Goal: Transaction & Acquisition: Purchase product/service

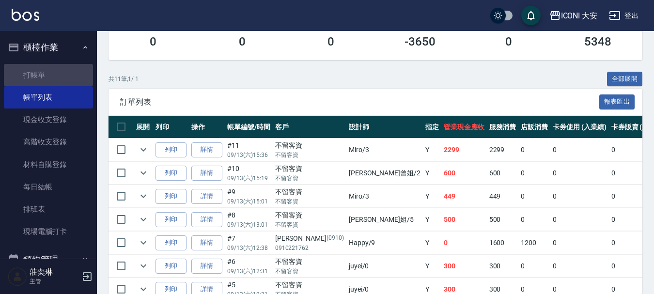
drag, startPoint x: 55, startPoint y: 68, endPoint x: 66, endPoint y: 43, distance: 27.8
click at [55, 67] on link "打帳單" at bounding box center [48, 75] width 89 height 22
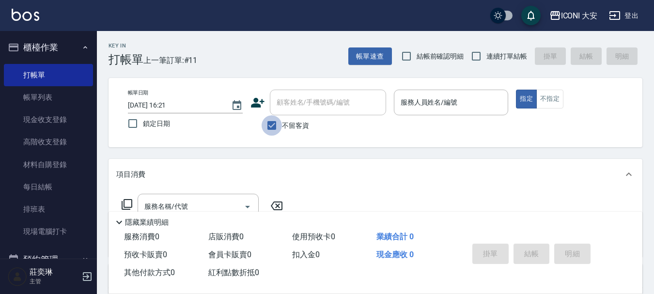
drag, startPoint x: 270, startPoint y: 126, endPoint x: 275, endPoint y: 105, distance: 21.8
click at [270, 126] on input "不留客資" at bounding box center [272, 125] width 20 height 20
checkbox input "false"
click at [280, 103] on div "顧客姓名/手機號碼/編號 顧客姓名/手機號碼/編號" at bounding box center [328, 103] width 116 height 26
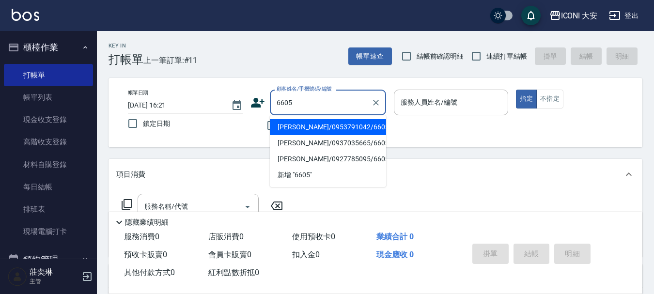
click at [329, 123] on li "[PERSON_NAME]/0953791042/660520" at bounding box center [328, 127] width 116 height 16
type input "[PERSON_NAME]/0953791042/660520"
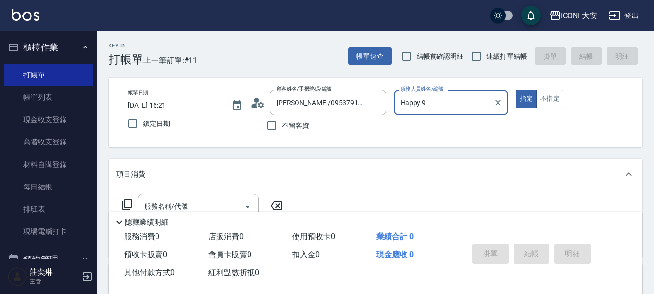
type input "Happy-9"
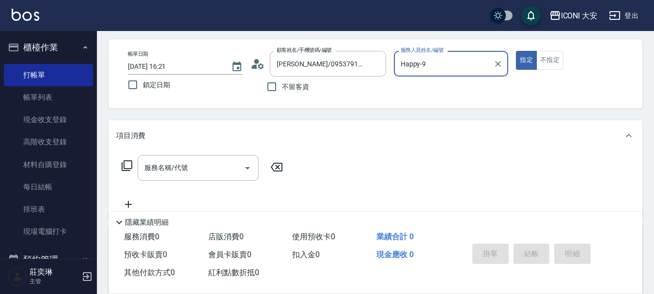
scroll to position [97, 0]
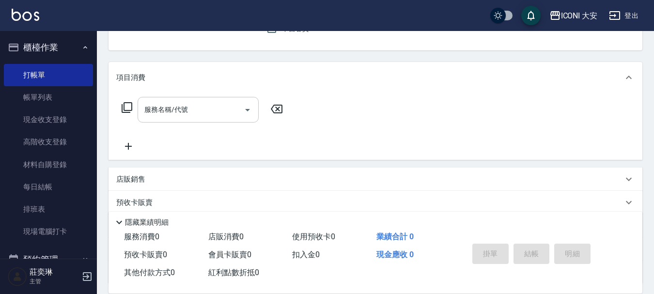
click at [198, 111] on input "服務名稱/代號" at bounding box center [191, 109] width 98 height 17
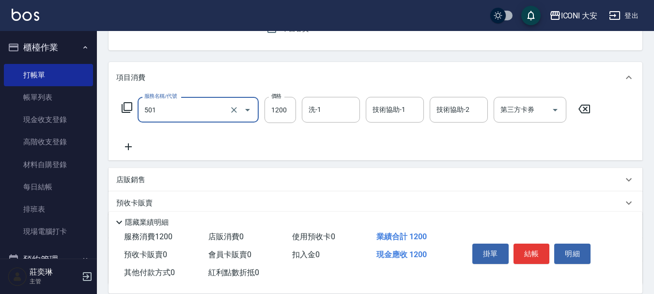
type input "染髮(501)"
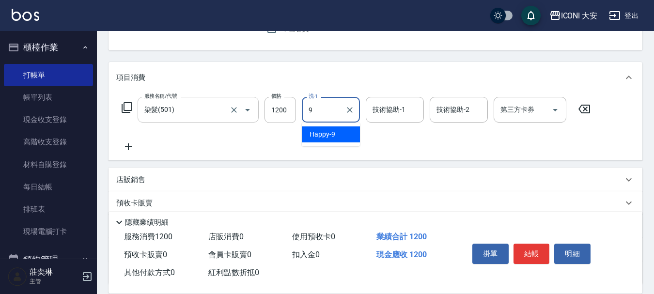
type input "Happy-9"
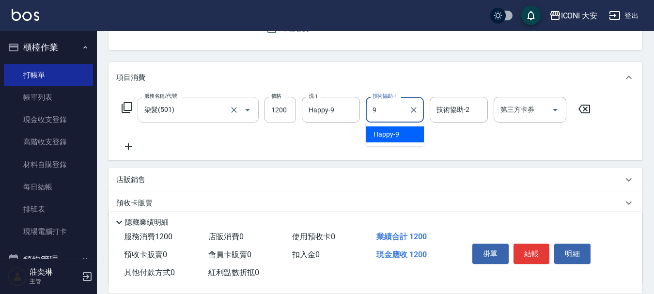
type input "Happy-9"
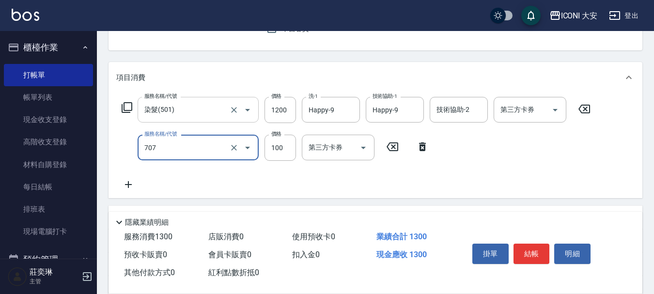
type input "瞬間護髮(707)"
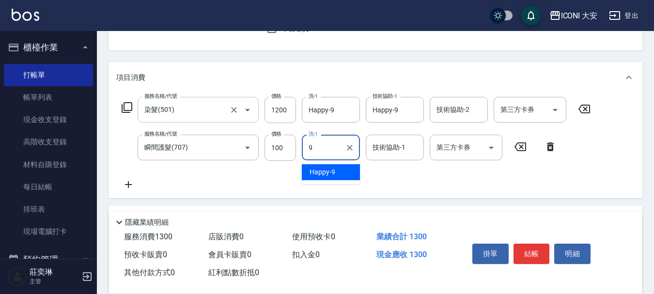
type input "Happy-9"
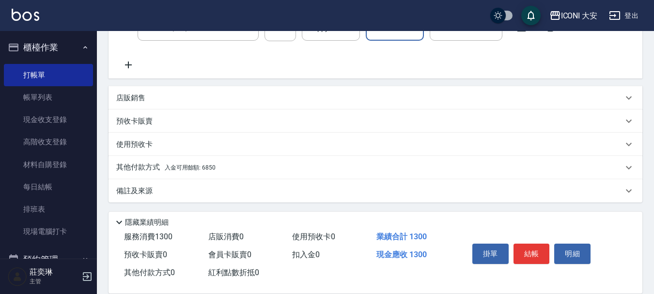
scroll to position [218, 0]
click at [130, 99] on p "店販銷售" at bounding box center [130, 97] width 29 height 10
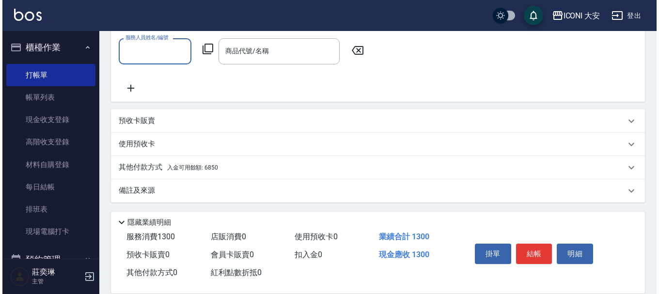
scroll to position [301, 0]
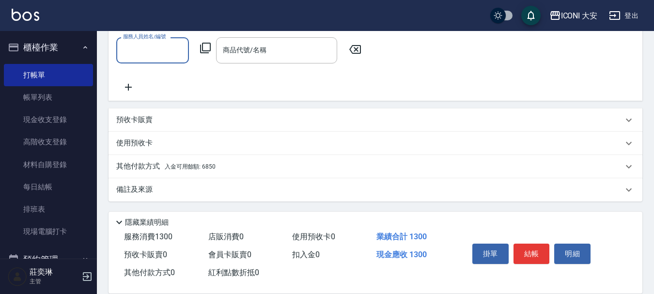
click at [147, 43] on input "服務人員姓名/編號" at bounding box center [153, 50] width 64 height 17
type input "Happy-9"
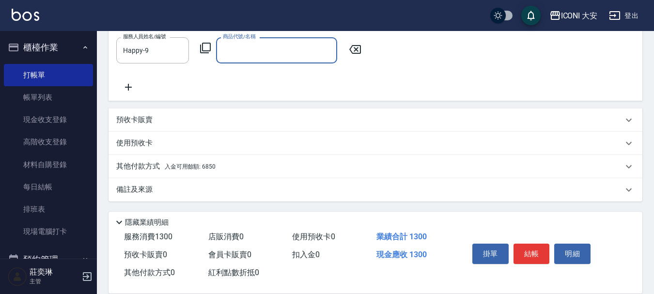
click at [208, 45] on icon at bounding box center [206, 48] width 12 height 12
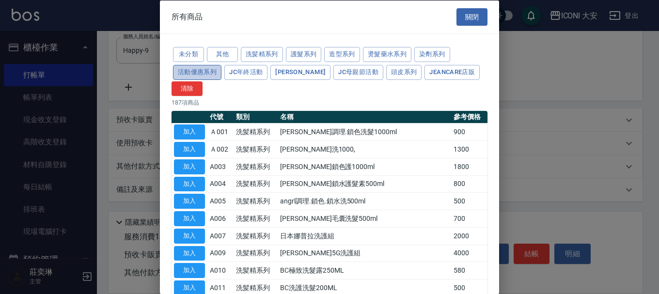
click at [198, 72] on button "活動優惠系列" at bounding box center [197, 71] width 48 height 15
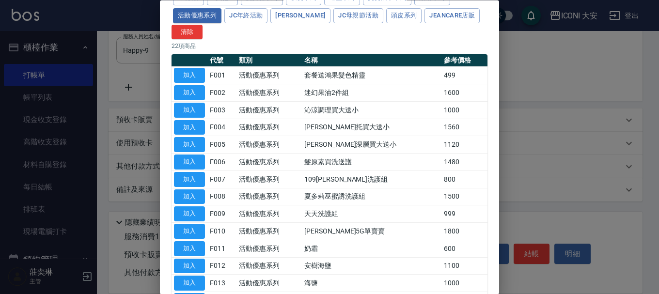
scroll to position [48, 0]
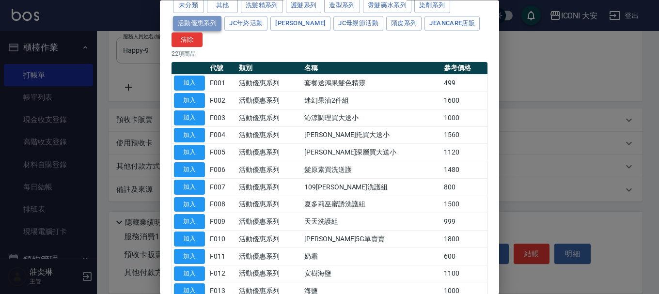
click at [197, 22] on button "活動優惠系列" at bounding box center [197, 23] width 48 height 15
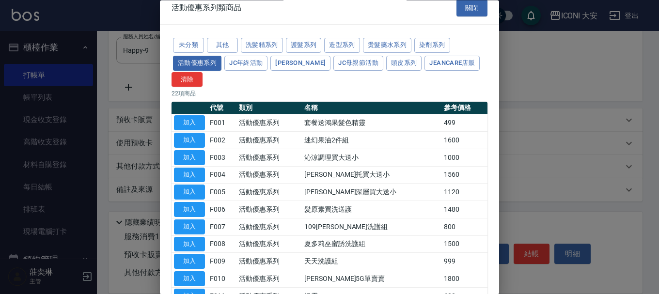
scroll to position [4, 0]
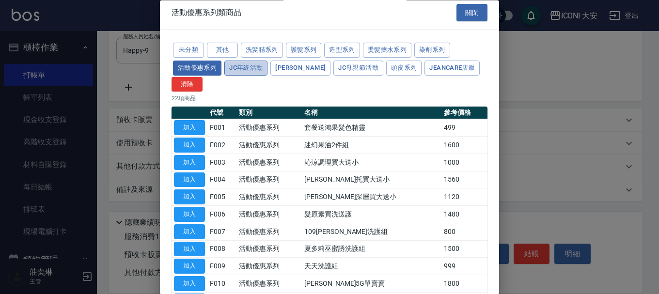
click at [238, 68] on button "JC年終活動" at bounding box center [245, 68] width 43 height 15
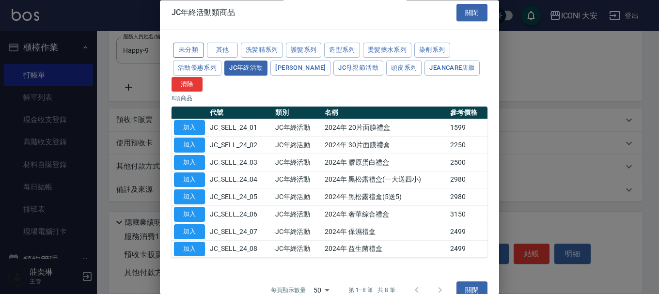
click at [184, 45] on button "未分類" at bounding box center [188, 50] width 31 height 15
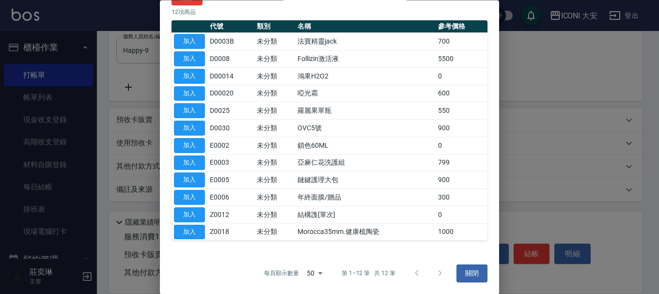
scroll to position [0, 0]
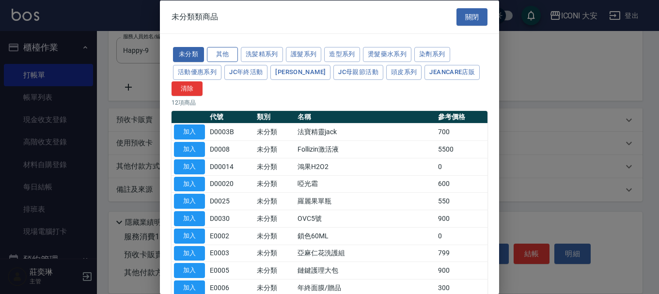
click at [220, 52] on button "其他" at bounding box center [222, 54] width 31 height 15
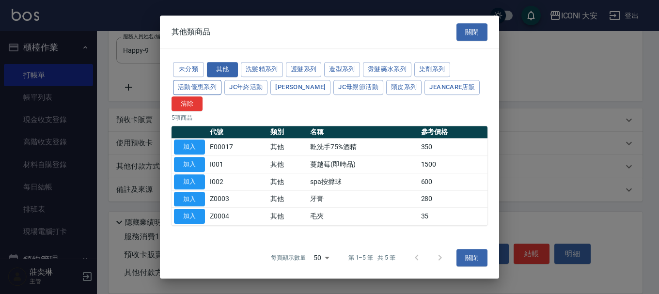
click at [197, 85] on button "活動優惠系列" at bounding box center [197, 87] width 48 height 15
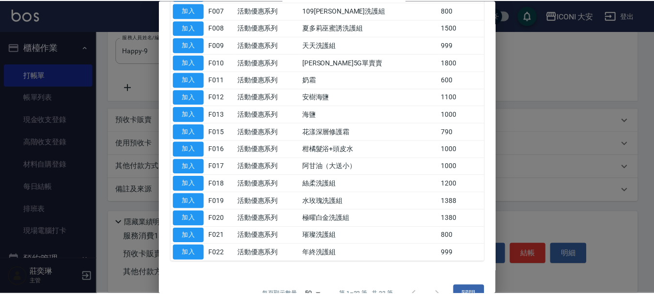
scroll to position [242, 0]
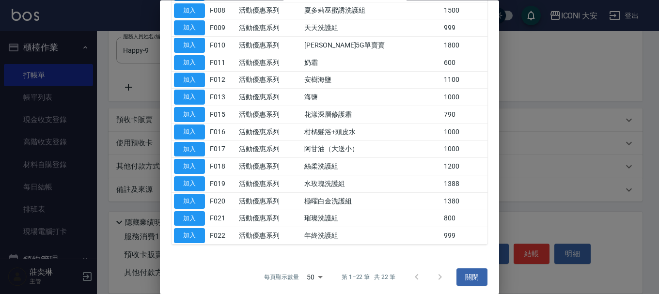
drag, startPoint x: 80, startPoint y: 95, endPoint x: 86, endPoint y: 88, distance: 8.3
click at [80, 94] on div at bounding box center [329, 147] width 659 height 294
drag, startPoint x: 469, startPoint y: 275, endPoint x: 459, endPoint y: 265, distance: 14.4
click at [469, 274] on button "關閉" at bounding box center [472, 278] width 31 height 18
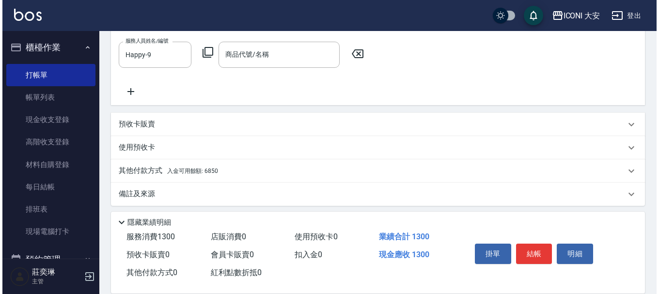
scroll to position [301, 0]
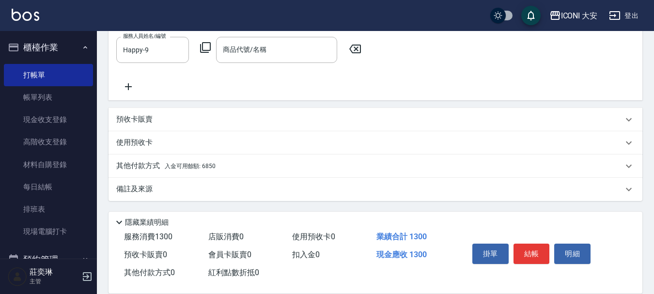
click at [207, 44] on icon at bounding box center [206, 48] width 12 height 12
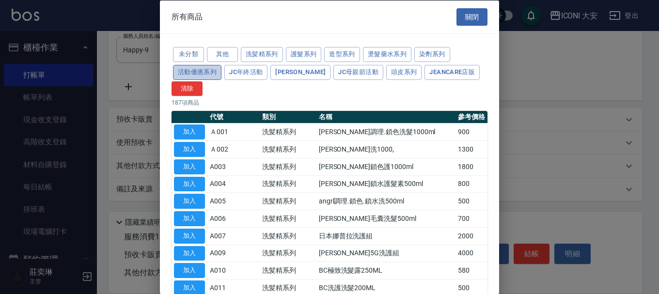
click at [182, 68] on button "活動優惠系列" at bounding box center [197, 71] width 48 height 15
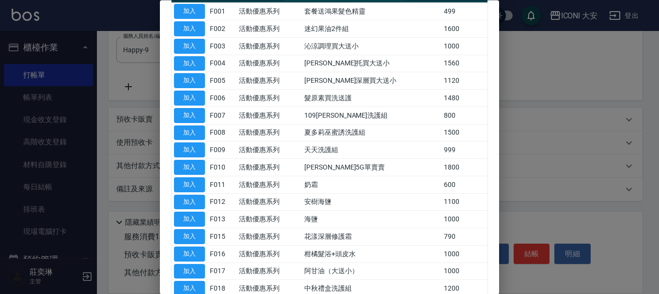
scroll to position [194, 0]
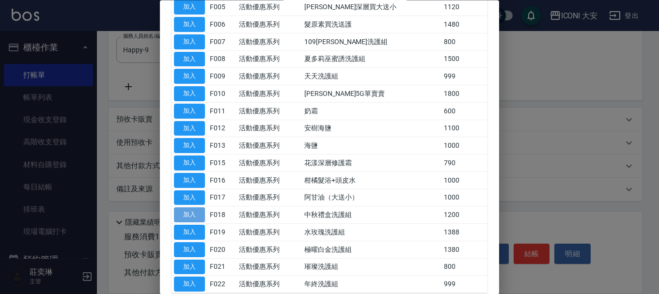
click at [186, 215] on button "加入" at bounding box center [189, 215] width 31 height 15
type input "絲柔洗護組"
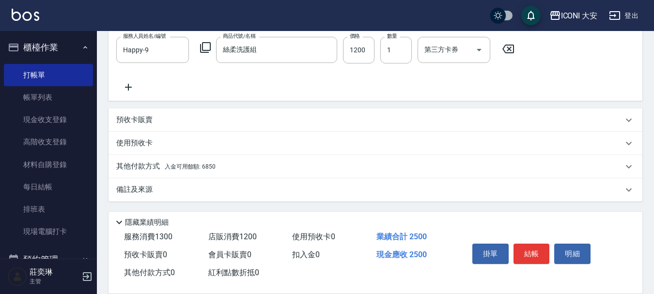
click at [209, 47] on icon at bounding box center [206, 48] width 12 height 12
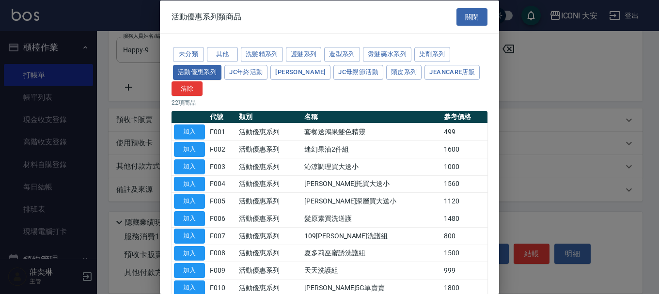
scroll to position [246, 0]
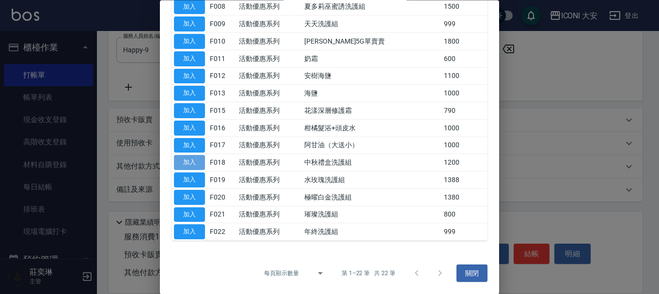
click at [184, 157] on button "加入" at bounding box center [189, 163] width 31 height 15
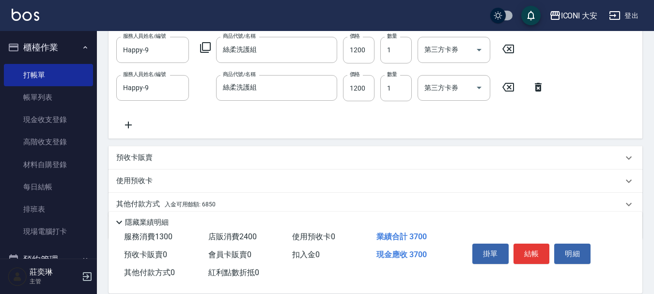
click at [504, 46] on icon at bounding box center [508, 49] width 24 height 12
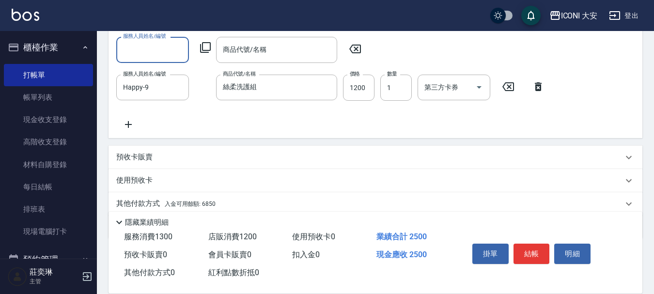
click at [206, 46] on icon at bounding box center [206, 48] width 12 height 12
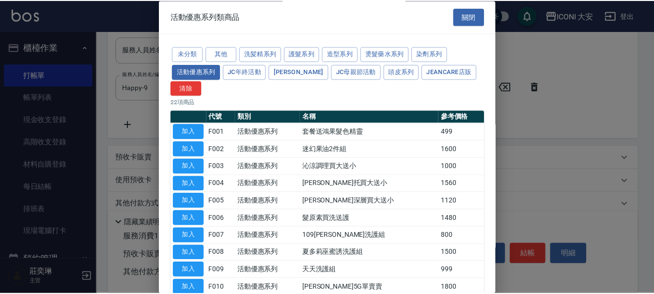
scroll to position [242, 0]
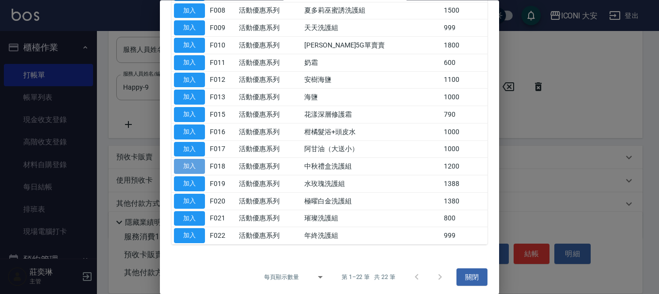
click at [186, 161] on button "加入" at bounding box center [189, 166] width 31 height 15
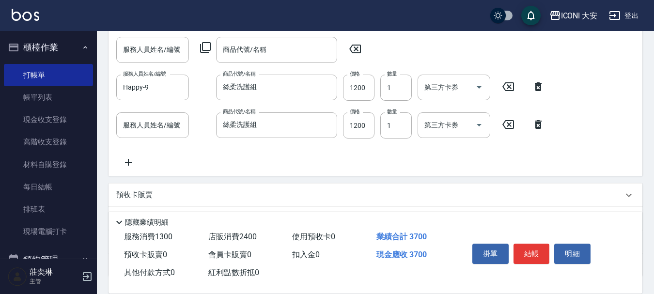
click at [511, 83] on icon at bounding box center [508, 87] width 24 height 12
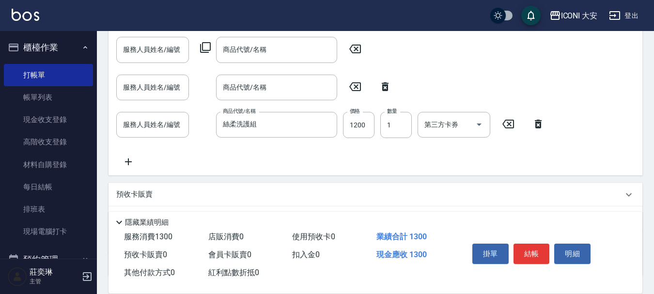
click at [361, 51] on icon at bounding box center [355, 49] width 12 height 9
click at [357, 87] on icon at bounding box center [355, 86] width 12 height 9
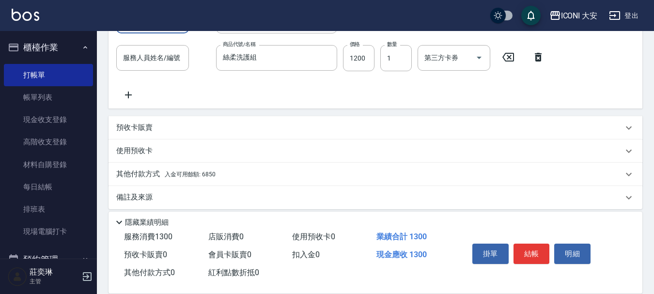
scroll to position [376, 0]
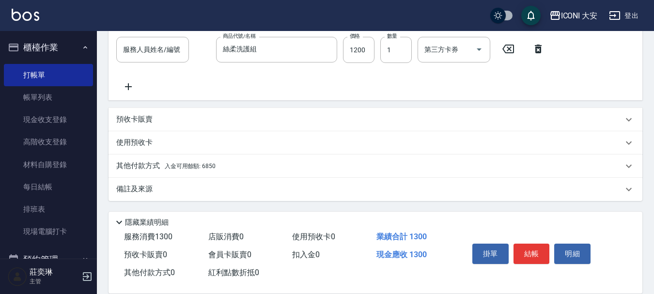
click at [220, 170] on div "其他付款方式 入金可用餘額: 6850" at bounding box center [369, 166] width 507 height 11
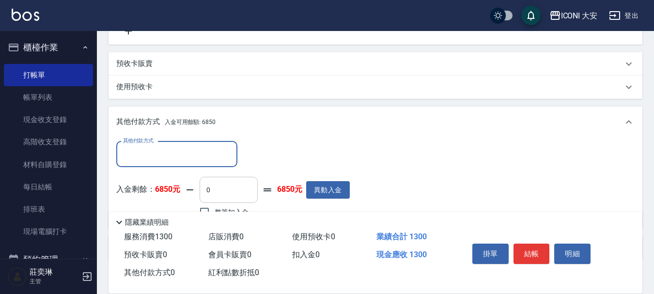
scroll to position [490, 0]
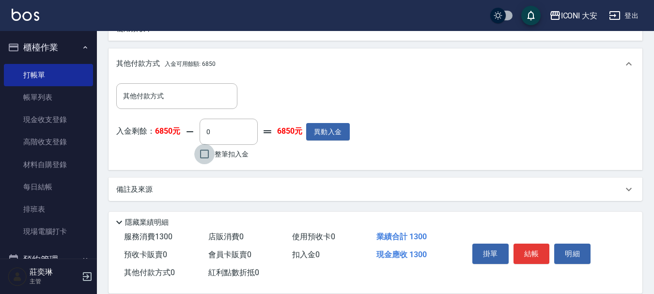
drag, startPoint x: 209, startPoint y: 151, endPoint x: 229, endPoint y: 156, distance: 20.3
click at [210, 152] on input "整筆扣入金" at bounding box center [204, 154] width 20 height 20
checkbox input "true"
type input "1300"
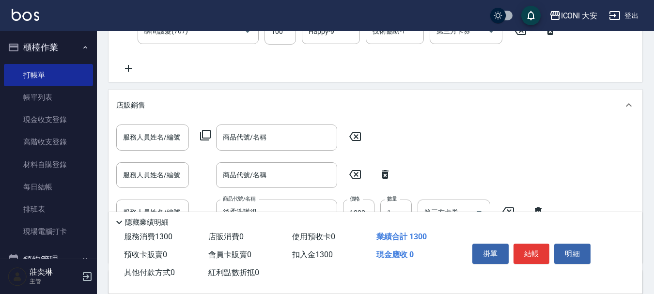
scroll to position [199, 0]
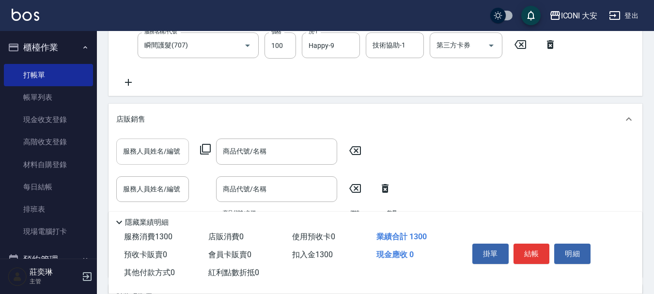
click at [156, 147] on input "服務人員姓名/編號" at bounding box center [153, 151] width 64 height 17
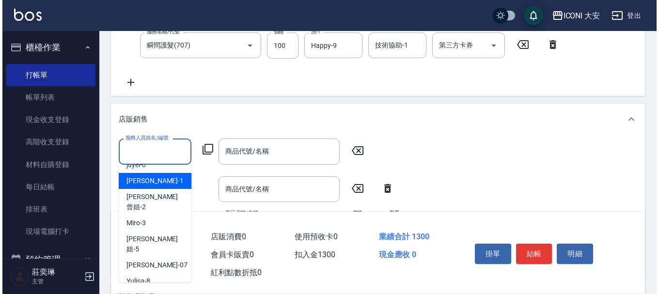
scroll to position [18, 0]
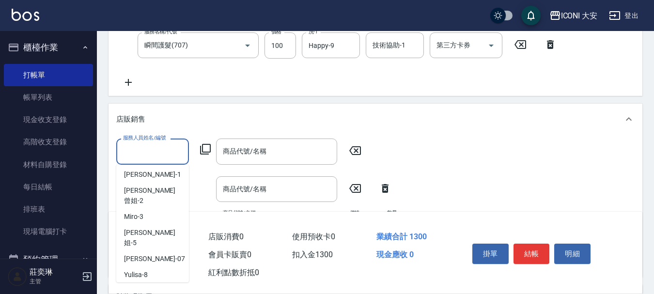
click at [153, 283] on div "Happy -9" at bounding box center [152, 291] width 73 height 16
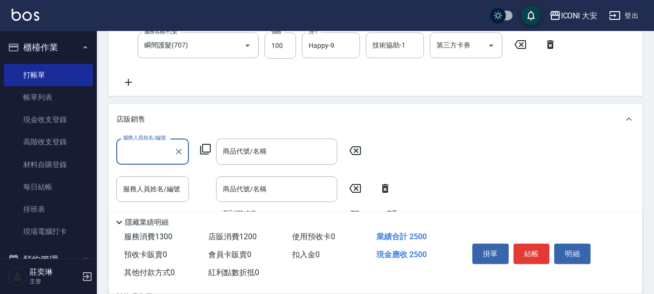
type input "Happy-9"
type input "0"
click at [207, 149] on icon at bounding box center [206, 149] width 12 height 12
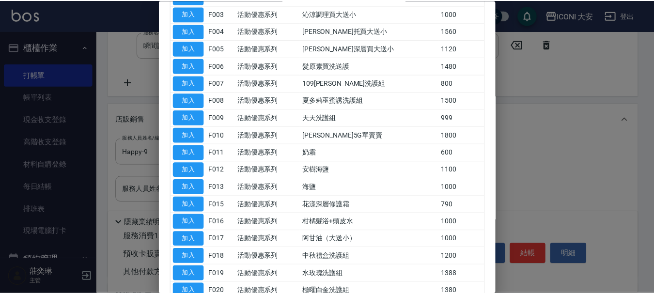
scroll to position [194, 0]
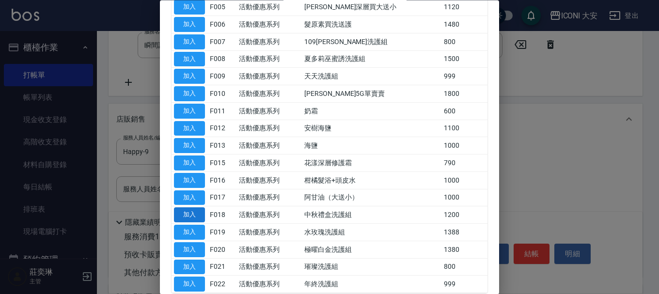
click at [179, 214] on button "加入" at bounding box center [189, 215] width 31 height 15
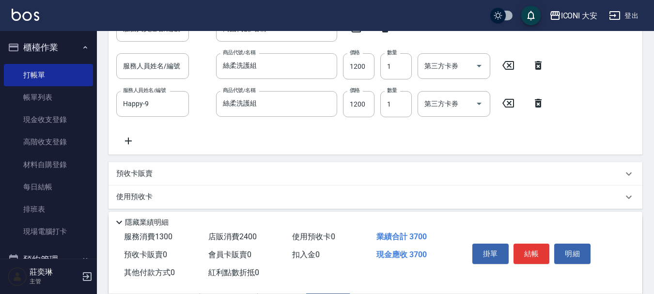
scroll to position [393, 0]
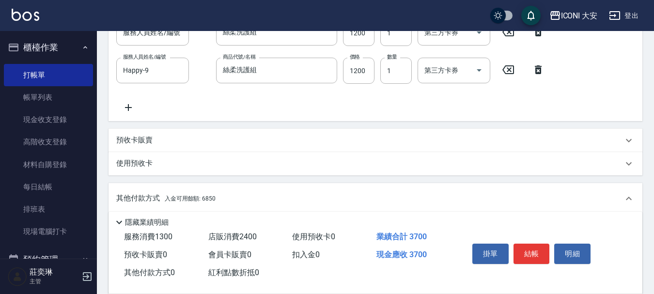
click at [543, 70] on icon at bounding box center [538, 70] width 24 height 12
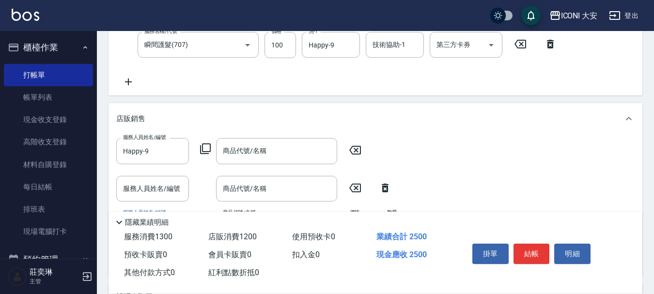
scroll to position [199, 0]
click at [356, 150] on icon at bounding box center [355, 150] width 12 height 9
click at [387, 188] on icon at bounding box center [385, 188] width 7 height 9
type input "絲柔洗護組"
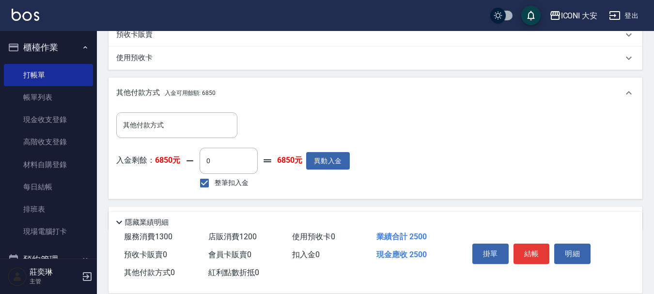
scroll to position [453, 0]
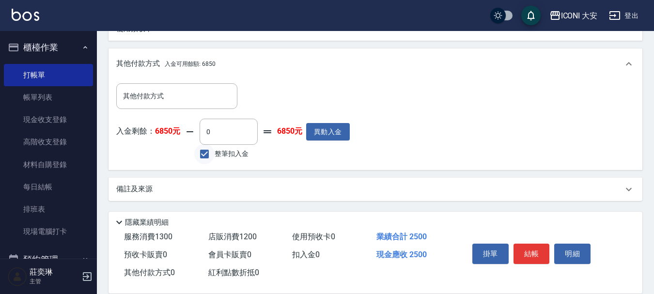
click at [206, 155] on input "整筆扣入金" at bounding box center [204, 154] width 20 height 20
checkbox input "true"
click at [529, 246] on button "結帳" at bounding box center [532, 254] width 36 height 20
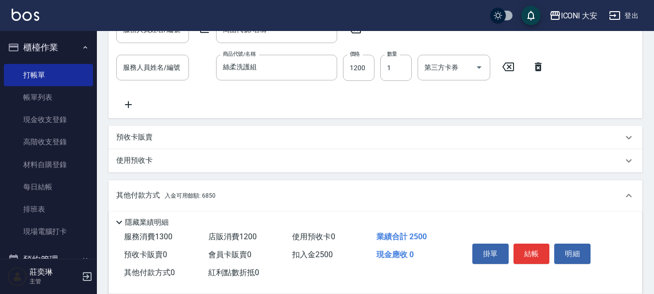
scroll to position [259, 0]
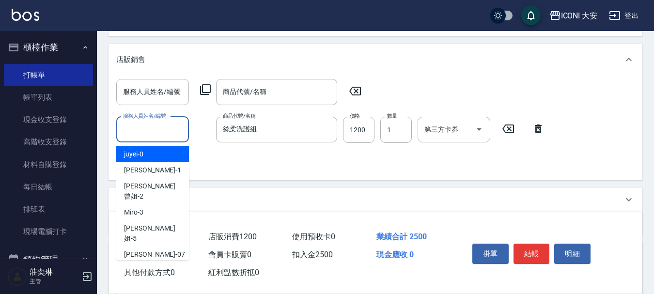
click at [156, 128] on input "服務人員姓名/編號" at bounding box center [153, 129] width 64 height 17
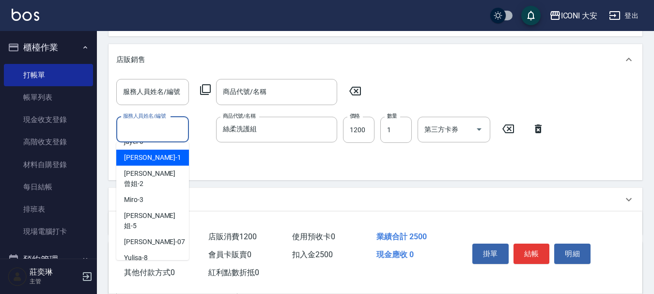
scroll to position [18, 0]
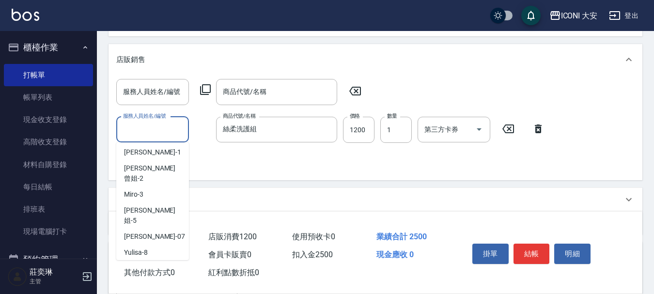
click at [131, 264] on span "Happy -9" at bounding box center [137, 269] width 26 height 10
type input "0"
type input "Happy-9"
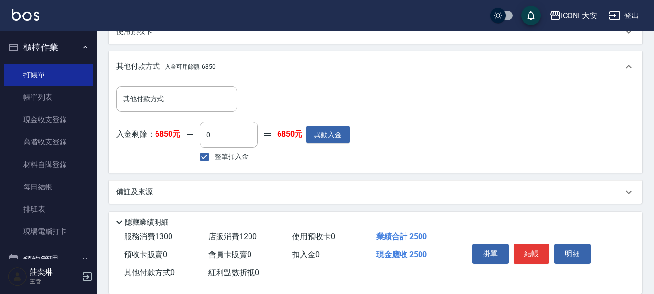
scroll to position [453, 0]
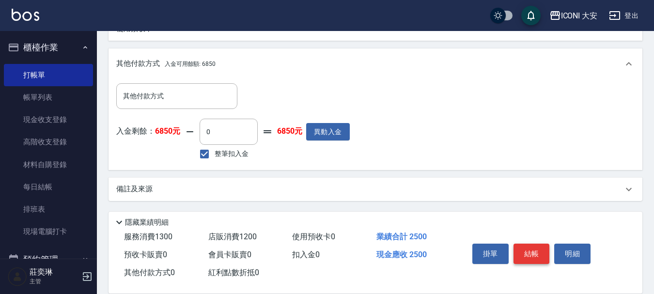
drag, startPoint x: 518, startPoint y: 249, endPoint x: 516, endPoint y: 243, distance: 6.3
click at [518, 247] on button "結帳" at bounding box center [532, 254] width 36 height 20
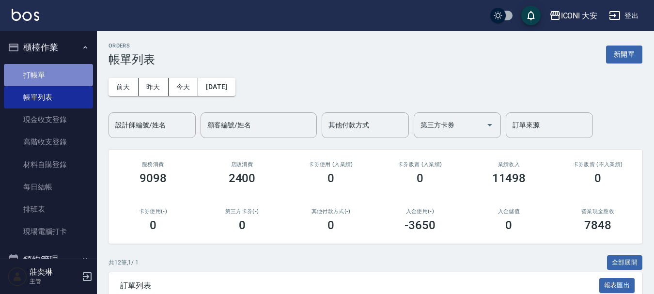
click at [71, 77] on link "打帳單" at bounding box center [48, 75] width 89 height 22
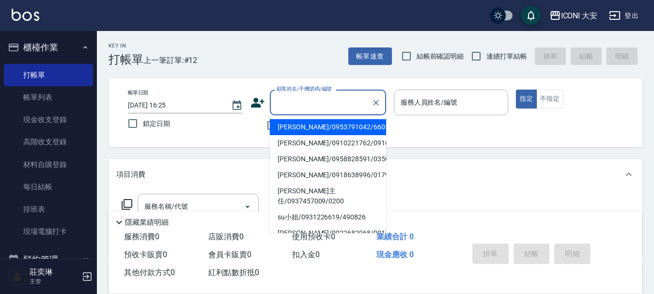
click at [343, 104] on input "顧客姓名/手機號碼/編號" at bounding box center [320, 102] width 93 height 17
click at [324, 126] on li "[PERSON_NAME]/0953791042/660520" at bounding box center [328, 127] width 116 height 16
type input "[PERSON_NAME]/0953791042/660520"
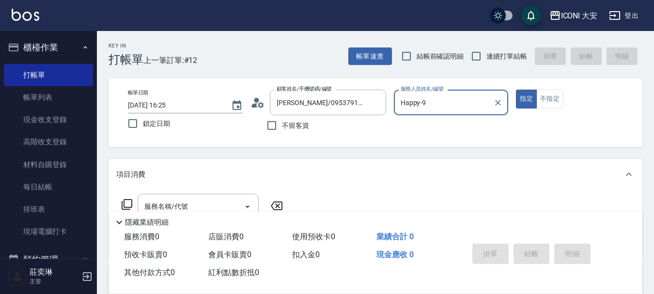
type input "Happy-9"
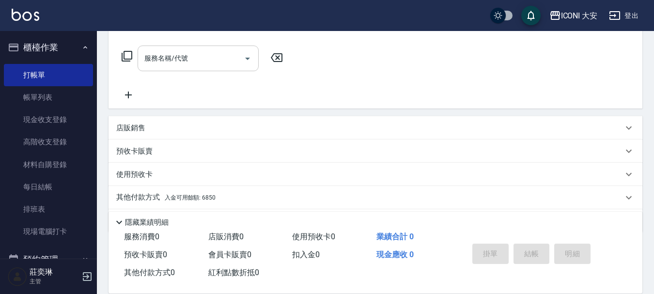
scroll to position [131, 0]
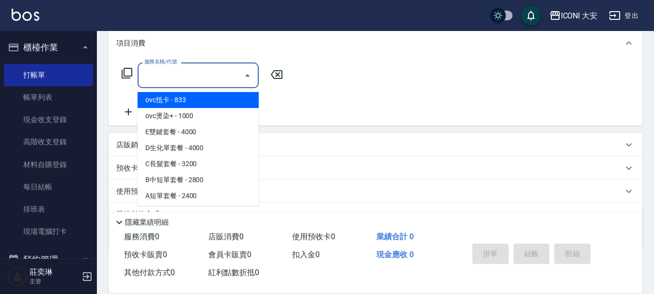
click at [207, 74] on input "服務名稱/代號" at bounding box center [191, 75] width 98 height 17
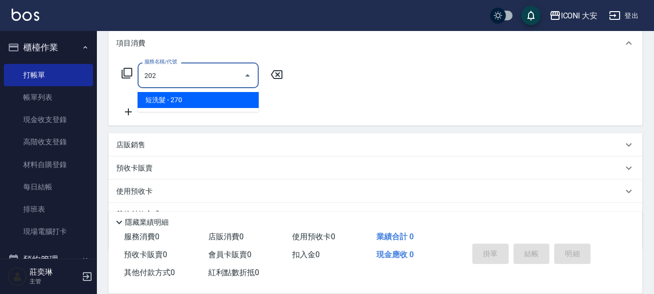
click at [235, 86] on div "202 服務名稱/代號" at bounding box center [198, 76] width 121 height 26
type input "202"
click at [203, 61] on div "服務名稱/代號 服務名稱/代號" at bounding box center [376, 92] width 534 height 67
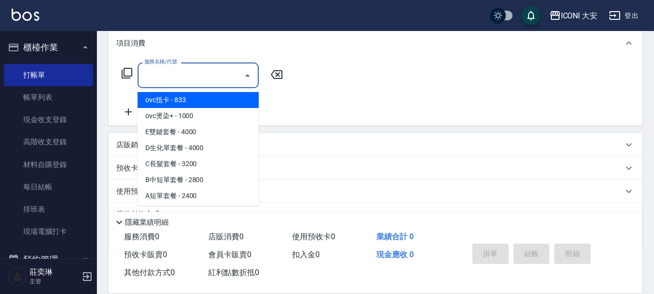
click at [204, 80] on input "服務名稱/代號" at bounding box center [191, 75] width 98 height 17
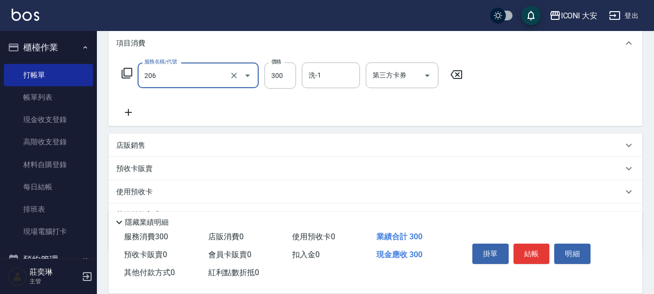
type input "洗髮(206)"
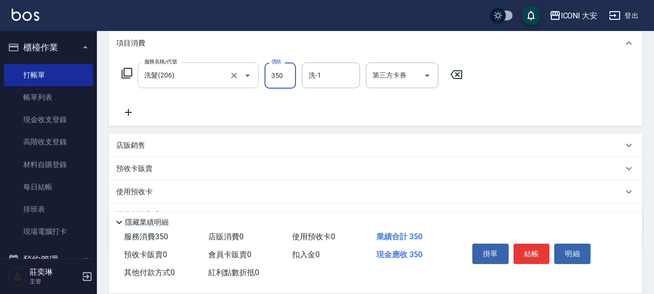
type input "350"
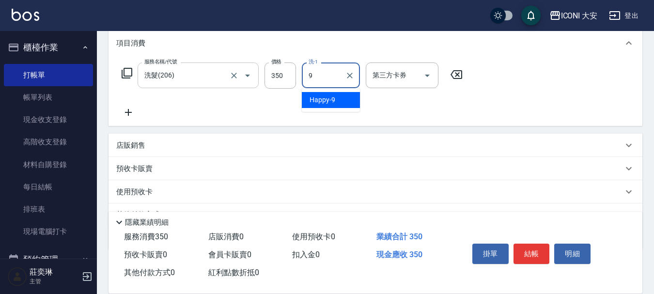
type input "9"
type input "Yulisa-8"
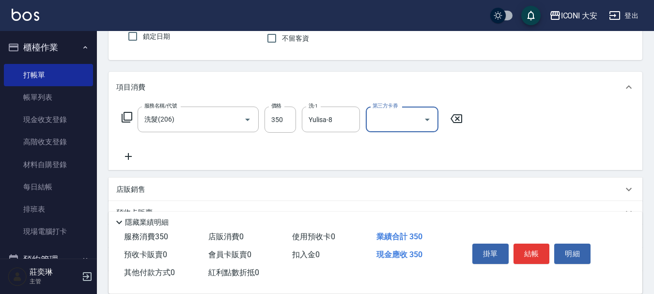
scroll to position [0, 0]
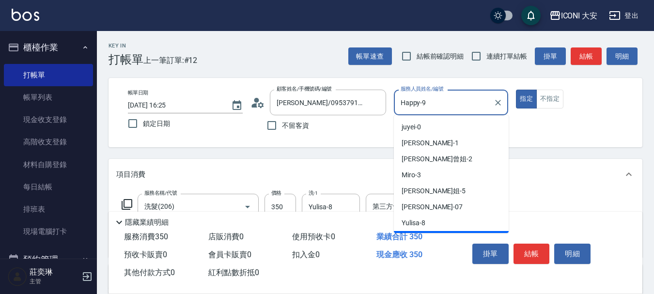
click at [452, 107] on input "Happy-9" at bounding box center [444, 102] width 92 height 17
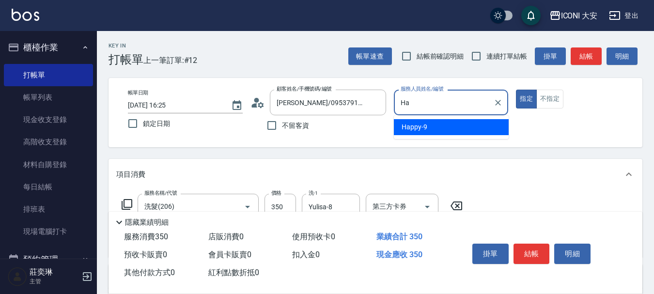
type input "H"
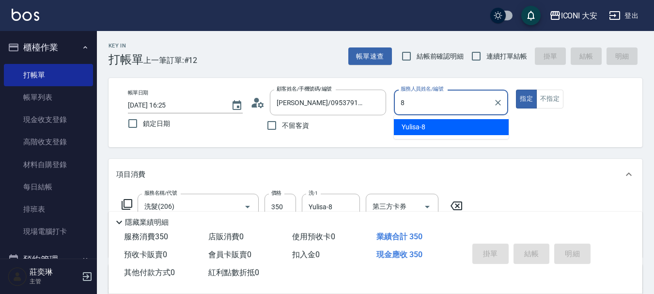
click at [421, 124] on span "Yulisa -8" at bounding box center [414, 127] width 24 height 10
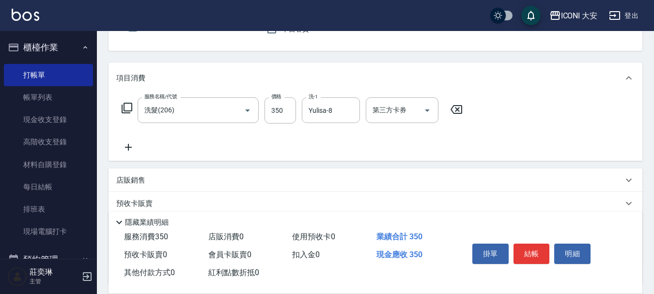
scroll to position [180, 0]
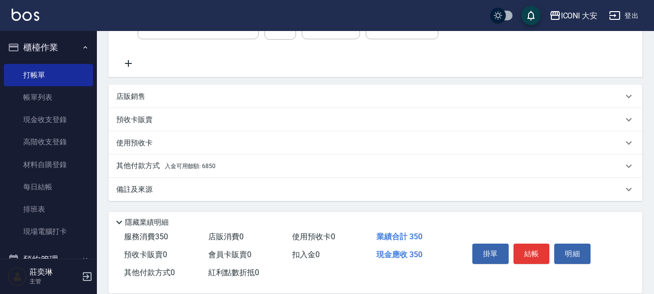
type input "Yulisa-8"
click at [207, 167] on span "入金可用餘額: 6850" at bounding box center [190, 166] width 51 height 7
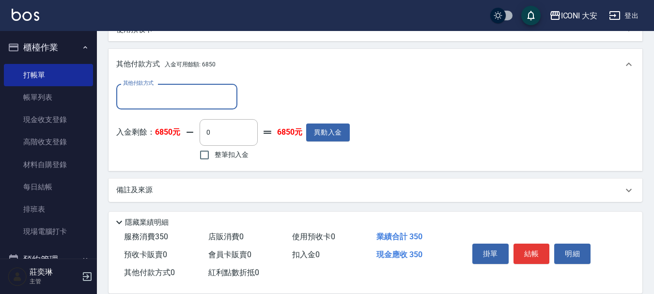
scroll to position [295, 0]
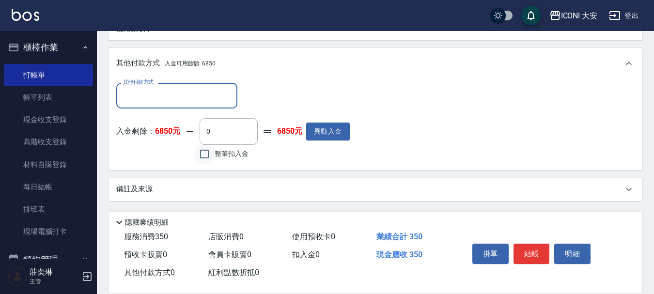
click at [207, 152] on input "整筆扣入金" at bounding box center [204, 154] width 20 height 20
checkbox input "true"
type input "350"
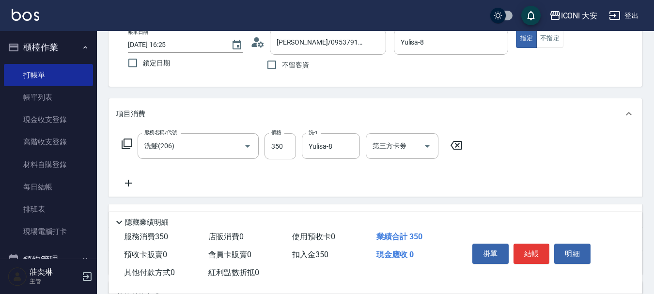
scroll to position [52, 0]
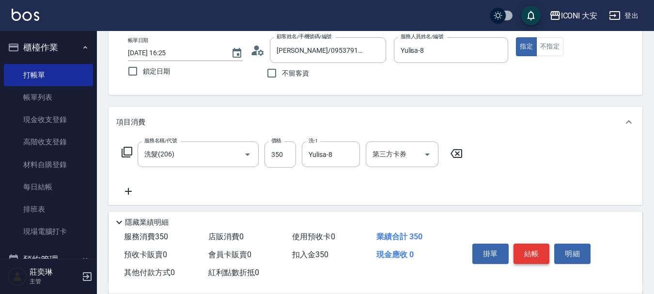
click at [531, 250] on button "結帳" at bounding box center [532, 254] width 36 height 20
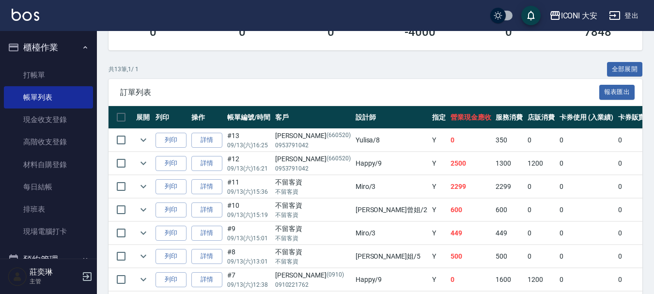
scroll to position [194, 0]
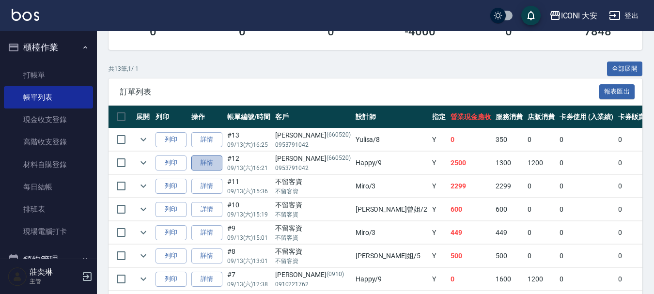
click at [208, 165] on link "詳情" at bounding box center [206, 163] width 31 height 15
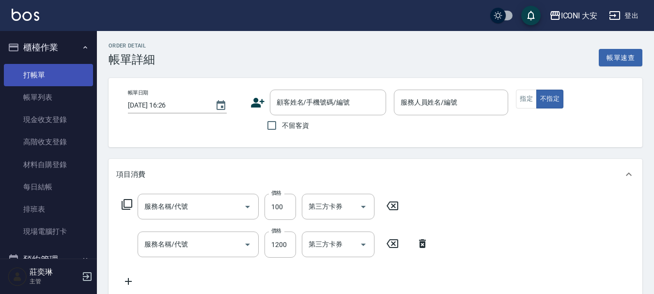
scroll to position [1, 0]
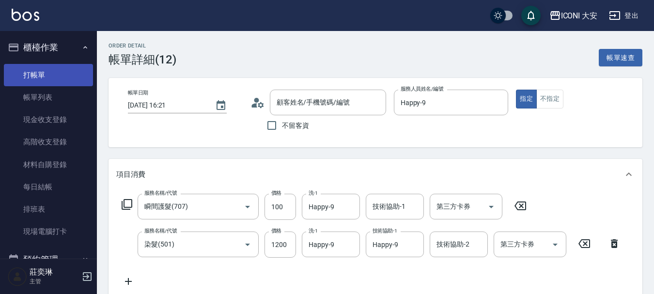
click at [47, 77] on link "打帳單" at bounding box center [48, 75] width 89 height 22
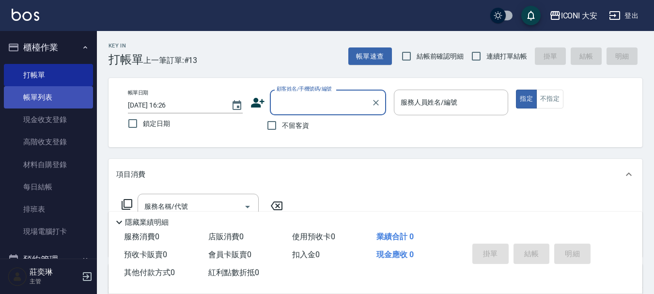
click at [67, 101] on link "帳單列表" at bounding box center [48, 97] width 89 height 22
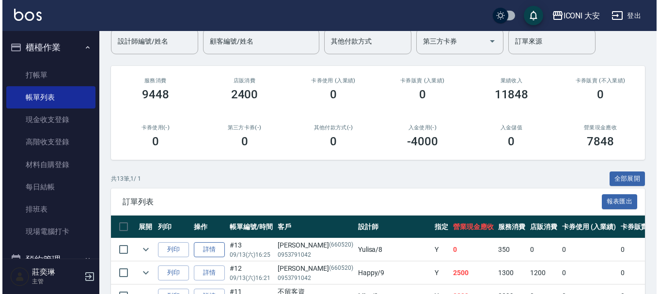
scroll to position [194, 0]
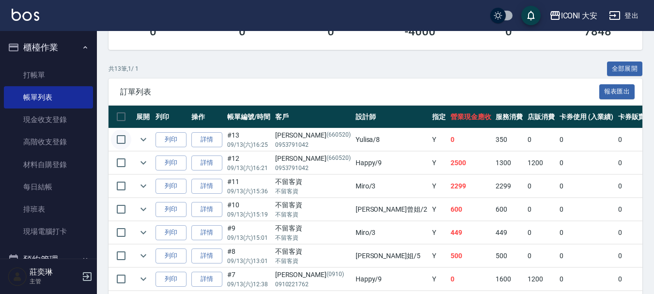
click at [124, 147] on tbody "列印 詳情 #13 09/13 (六) 16:25 [PERSON_NAME](660520) 0953791042 [PERSON_NAME] /8 Y 0…" at bounding box center [555, 279] width 892 height 302
click at [120, 163] on input "checkbox" at bounding box center [121, 163] width 20 height 20
checkbox input "true"
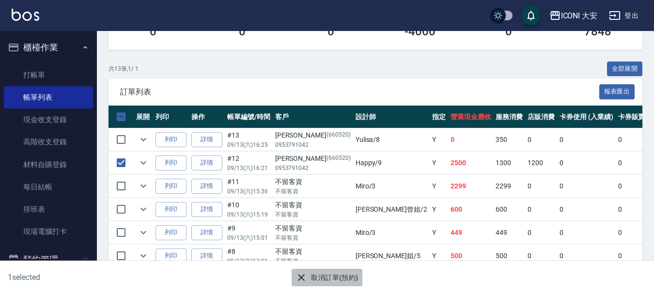
click at [318, 283] on button "取消訂單(預約)" at bounding box center [327, 278] width 70 height 18
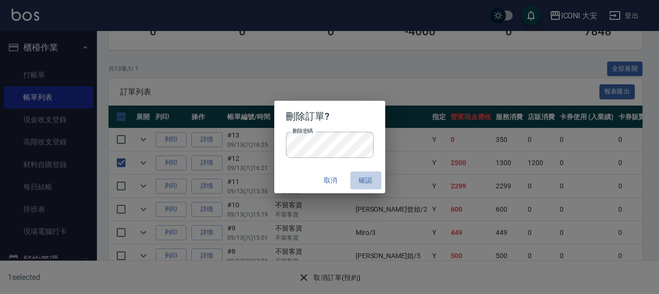
click at [363, 185] on button "確認" at bounding box center [365, 181] width 31 height 18
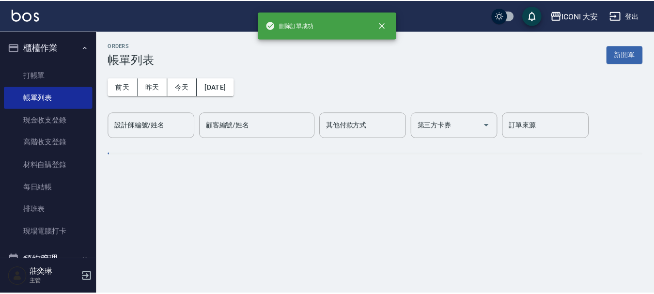
scroll to position [0, 0]
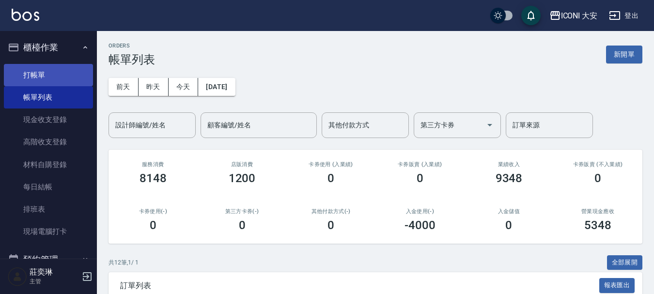
click at [38, 72] on link "打帳單" at bounding box center [48, 75] width 89 height 22
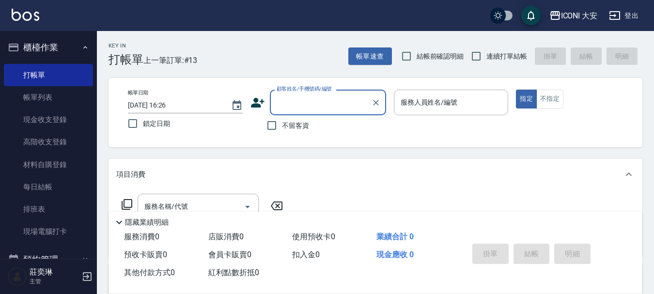
click at [312, 102] on input "顧客姓名/手機號碼/編號" at bounding box center [320, 102] width 93 height 17
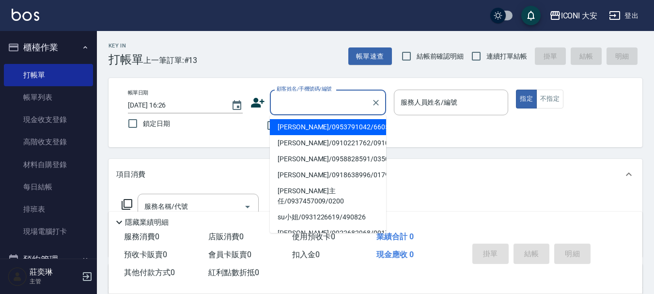
click at [292, 121] on li "[PERSON_NAME]/0953791042/660520" at bounding box center [328, 127] width 116 height 16
type input "[PERSON_NAME]/0953791042/660520"
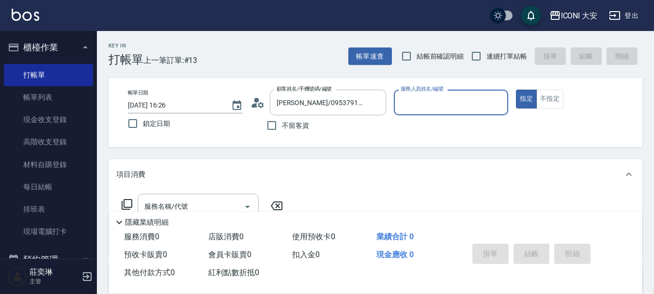
type input "Happy-9"
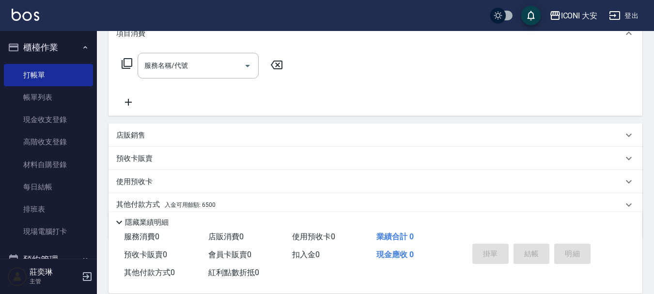
scroll to position [145, 0]
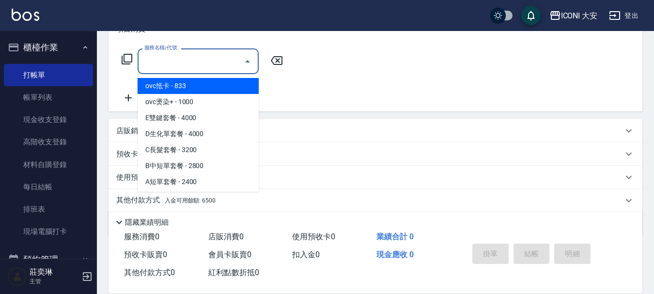
click at [176, 65] on input "服務名稱/代號" at bounding box center [191, 61] width 98 height 17
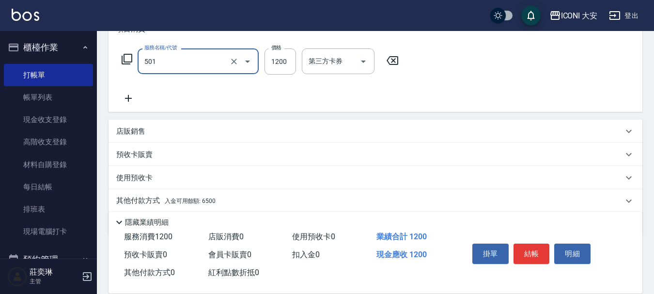
type input "染髮(501)"
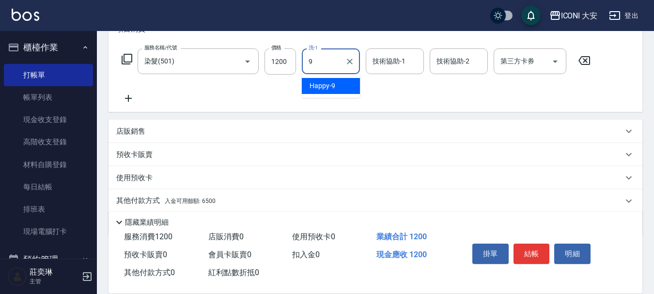
type input "Happy-9"
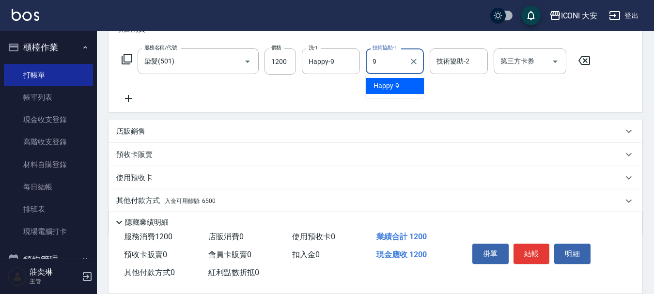
type input "Happy-9"
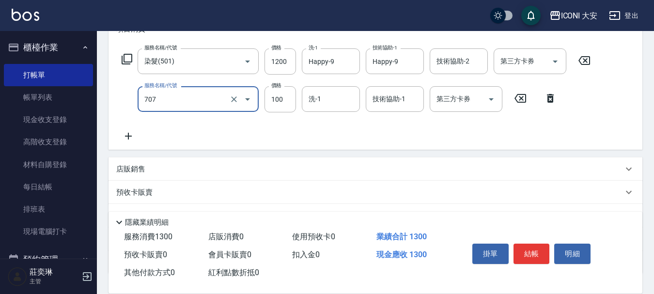
type input "瞬間護髮(707)"
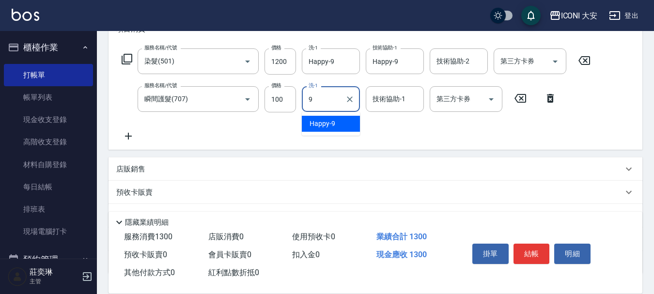
type input "Happy-9"
click at [122, 170] on p "店販銷售" at bounding box center [130, 169] width 29 height 10
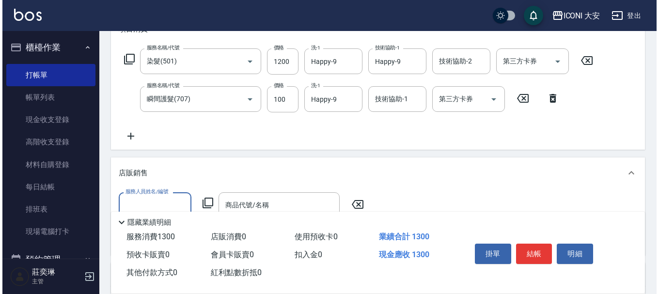
scroll to position [0, 0]
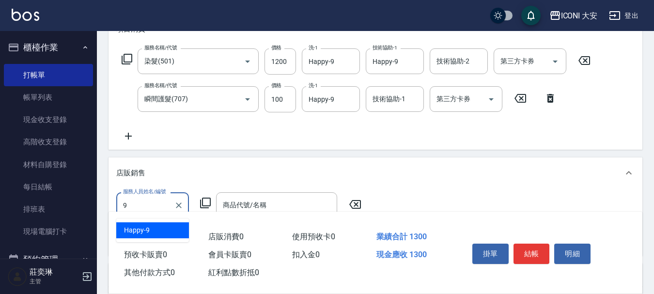
type input "Happy-9"
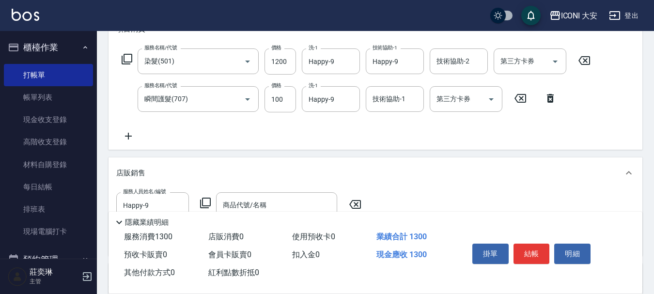
click at [202, 203] on icon at bounding box center [205, 203] width 11 height 11
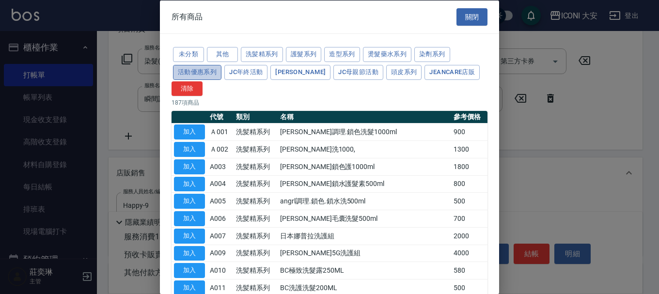
click at [188, 67] on button "活動優惠系列" at bounding box center [197, 71] width 48 height 15
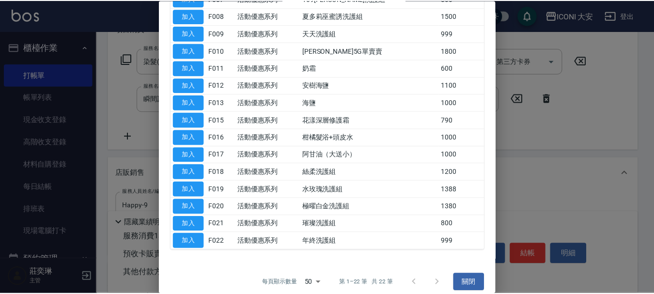
scroll to position [242, 0]
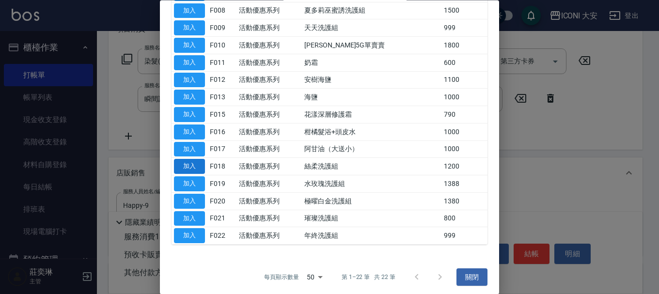
click at [182, 167] on button "加入" at bounding box center [189, 166] width 31 height 15
type input "絲柔洗護組"
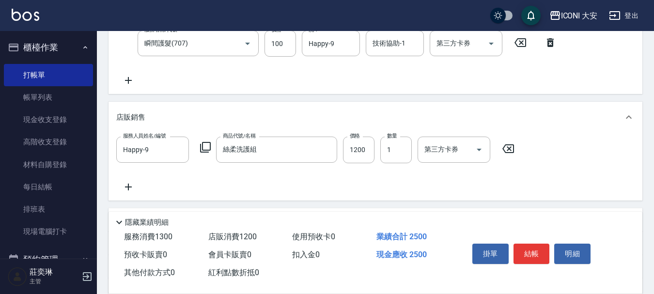
scroll to position [301, 0]
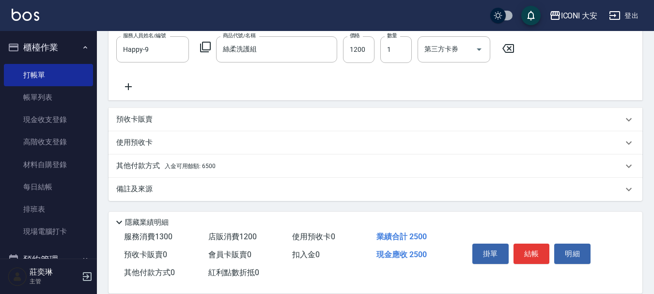
click at [205, 162] on p "其他付款方式 入金可用餘額: 6500" at bounding box center [165, 166] width 99 height 11
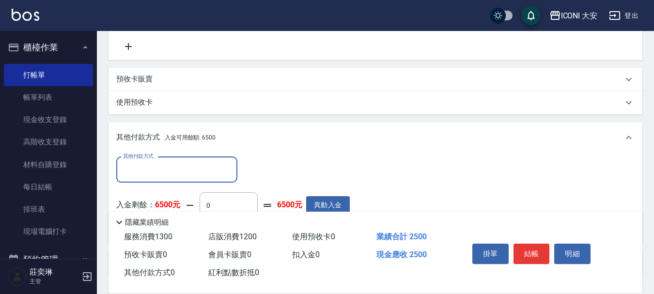
scroll to position [415, 0]
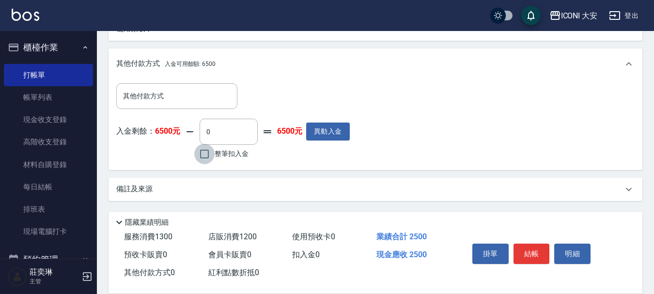
click at [205, 155] on input "整筆扣入金" at bounding box center [204, 154] width 20 height 20
checkbox input "true"
type input "2500"
click at [533, 252] on button "結帳" at bounding box center [532, 254] width 36 height 20
